Goal: Find specific page/section: Find specific page/section

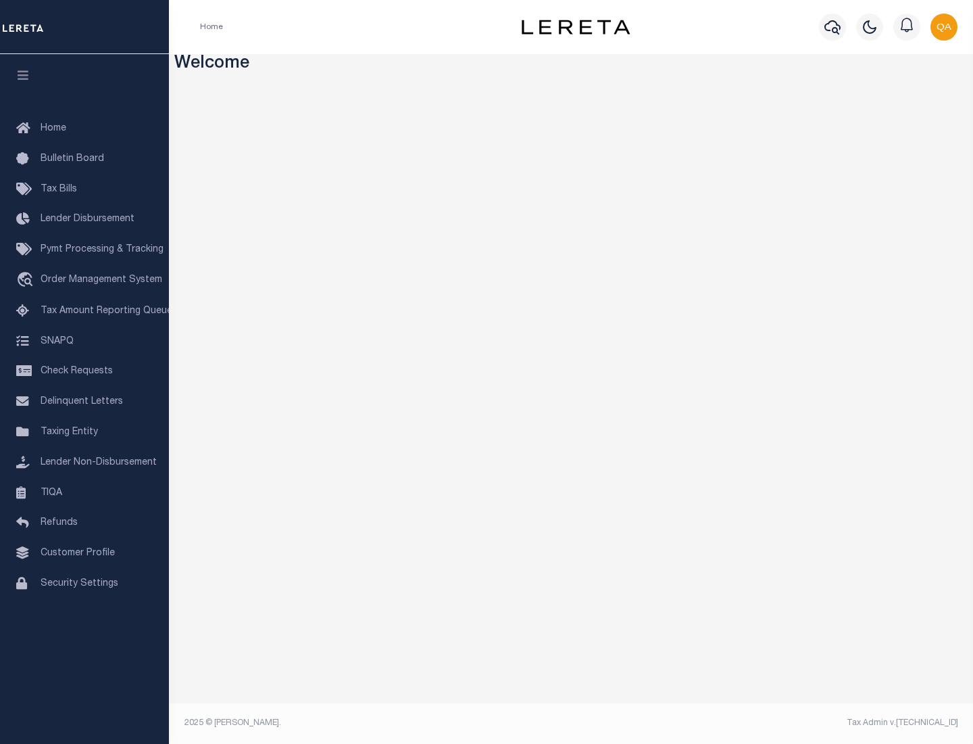
click at [84, 371] on span "Check Requests" at bounding box center [77, 370] width 72 height 9
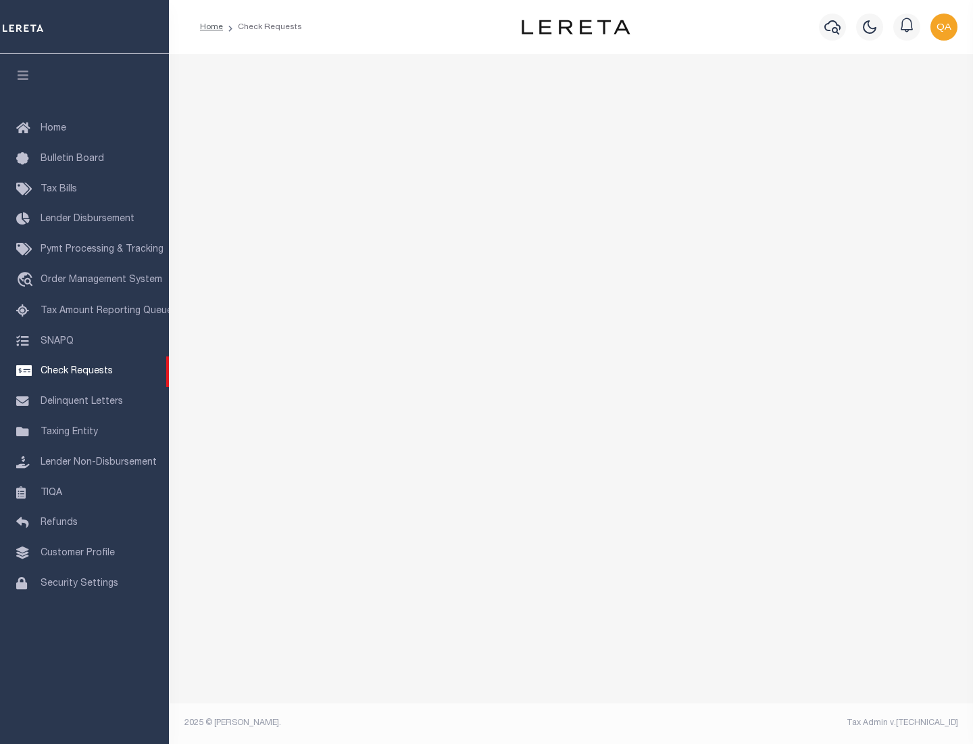
select select "50"
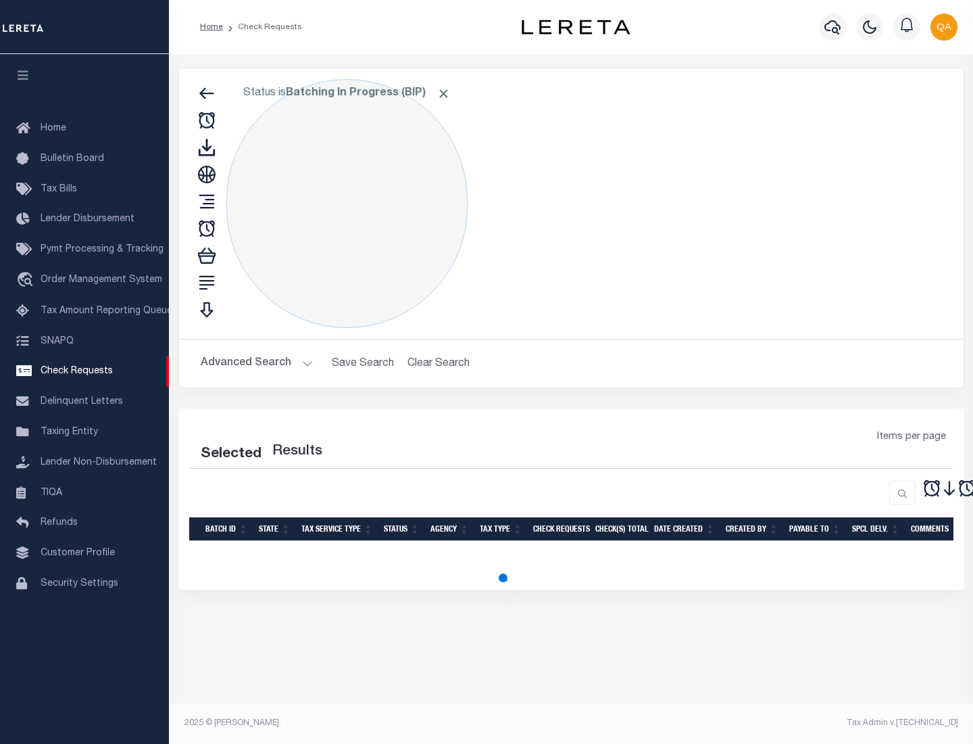
select select "50"
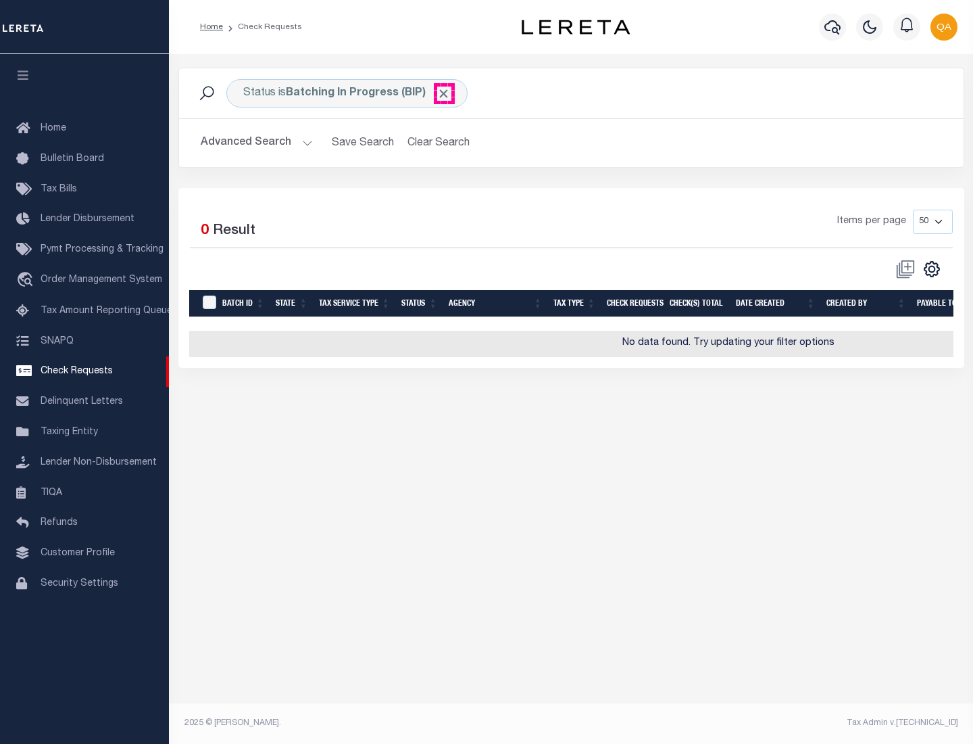
click at [444, 93] on span "Click to Remove" at bounding box center [444, 94] width 14 height 14
